Goal: Task Accomplishment & Management: Complete application form

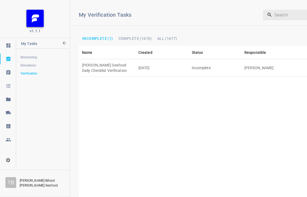
click at [159, 63] on td "[DATE]" at bounding box center [161, 68] width 53 height 18
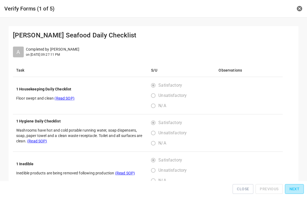
click at [298, 188] on span "Next" at bounding box center [294, 189] width 10 height 7
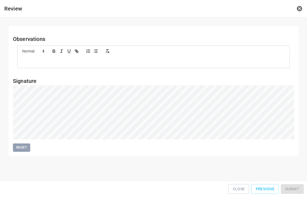
click at [298, 187] on div "Close Previous Submit" at bounding box center [153, 189] width 302 height 12
click at [293, 192] on span "Submit" at bounding box center [292, 189] width 14 height 7
